Goal: Task Accomplishment & Management: Complete application form

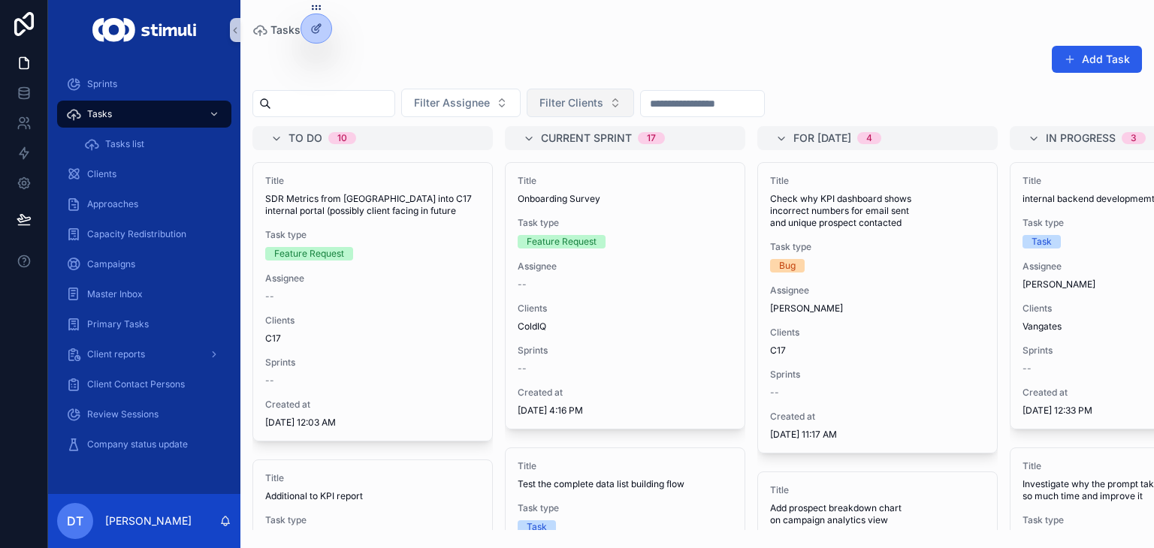
click at [613, 113] on button "Filter Clients" at bounding box center [579, 103] width 107 height 29
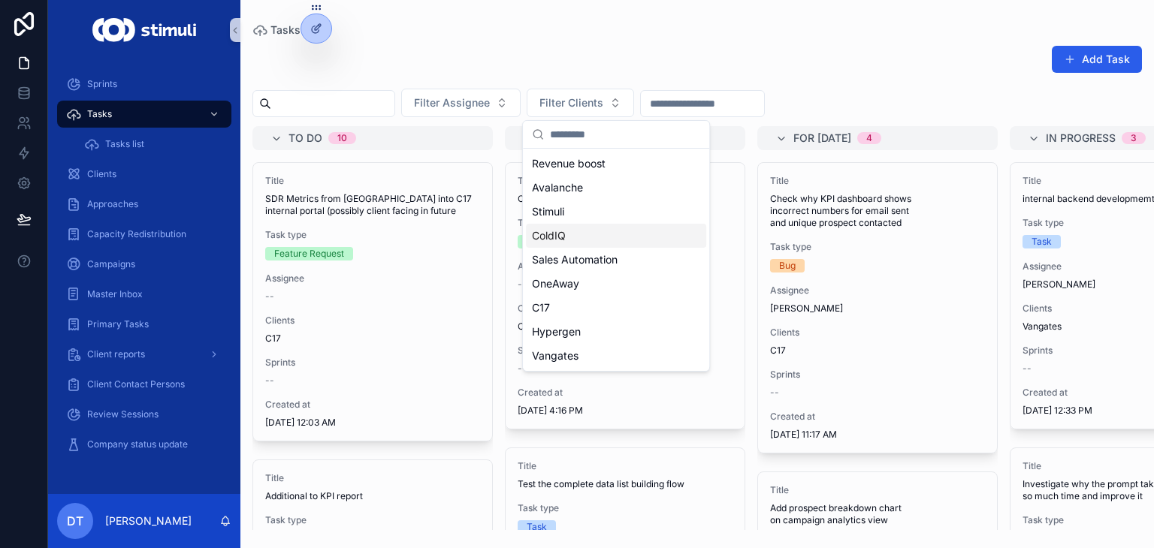
click at [588, 233] on div "ColdIQ" at bounding box center [616, 236] width 180 height 24
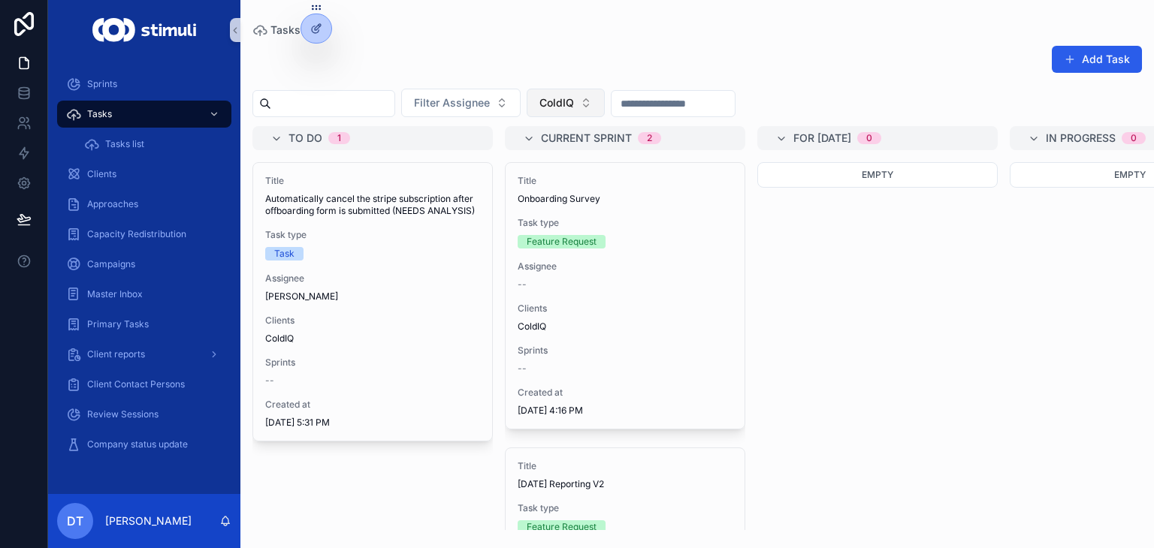
click at [605, 103] on button "ColdIQ" at bounding box center [565, 103] width 78 height 29
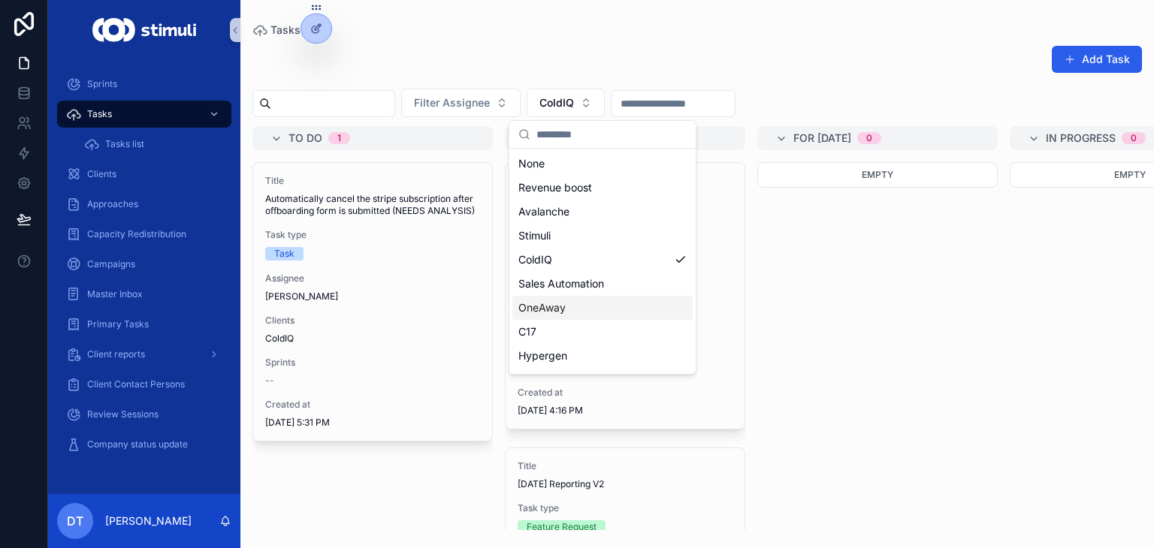
click at [605, 284] on div "Sales Automation" at bounding box center [602, 284] width 180 height 24
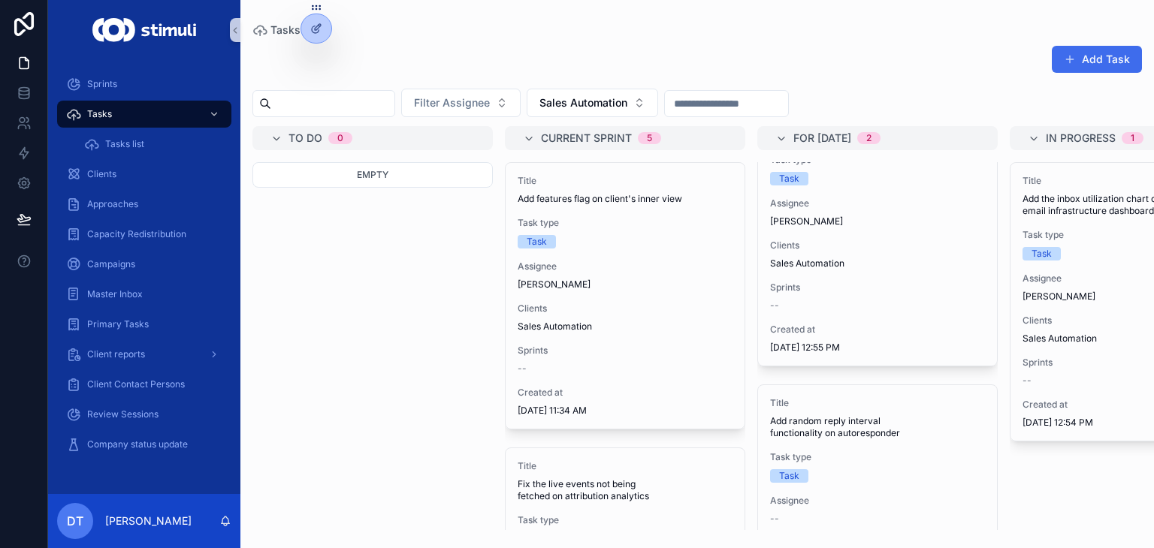
click at [1091, 60] on button "Add Task" at bounding box center [1096, 59] width 90 height 27
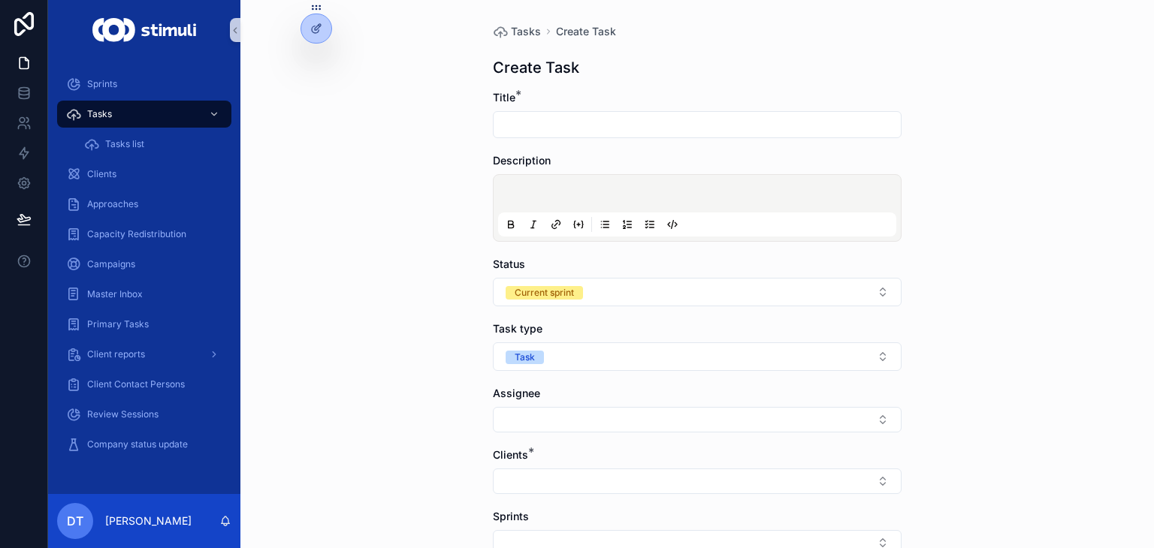
click at [666, 125] on input "scrollable content" at bounding box center [696, 124] width 407 height 21
type input "**********"
